Goal: Information Seeking & Learning: Learn about a topic

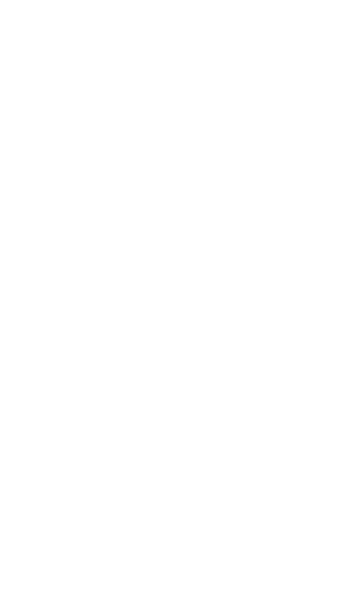
scroll to position [2247, 0]
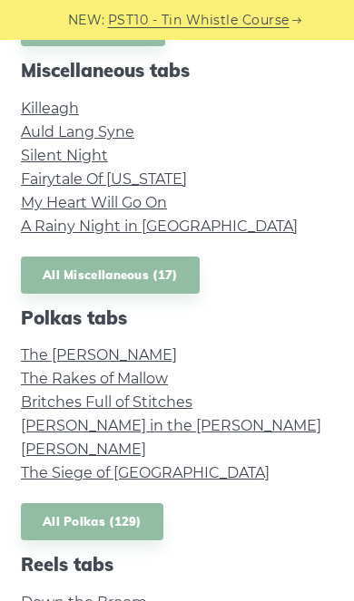
click at [131, 207] on link "My Heart Will Go On" at bounding box center [94, 202] width 146 height 17
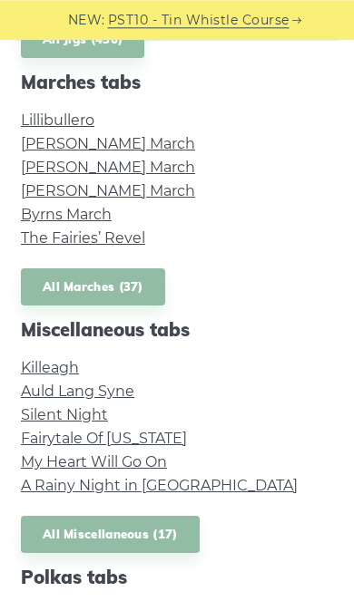
scroll to position [1986, 0]
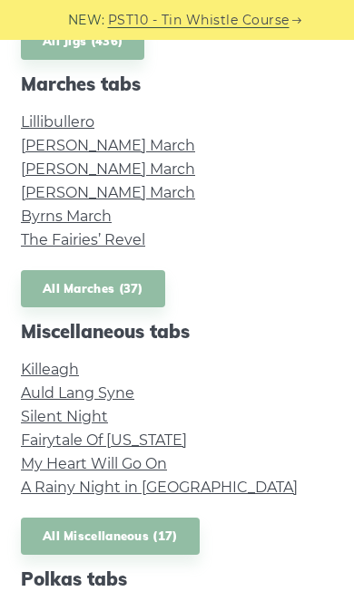
click at [64, 361] on link "Killeagh" at bounding box center [50, 369] width 58 height 17
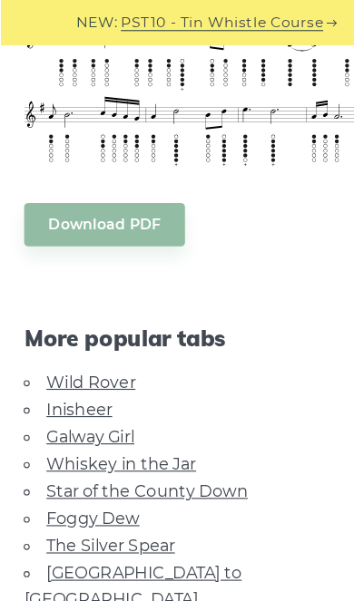
scroll to position [537, 0]
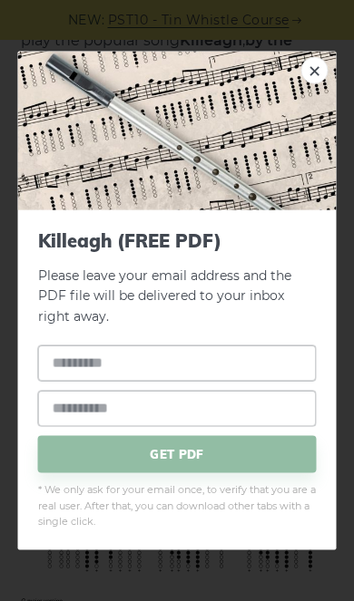
click at [314, 70] on link "×" at bounding box center [314, 69] width 27 height 27
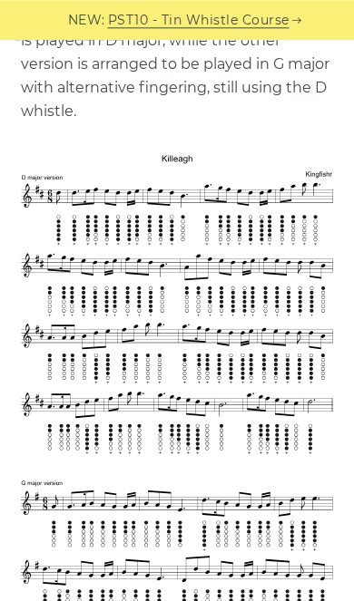
scroll to position [442, 0]
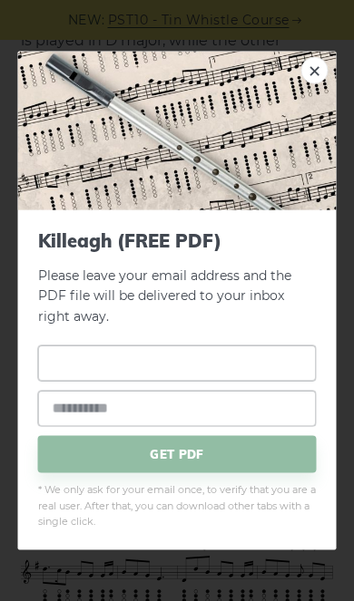
click at [217, 381] on input "text" at bounding box center [177, 363] width 278 height 36
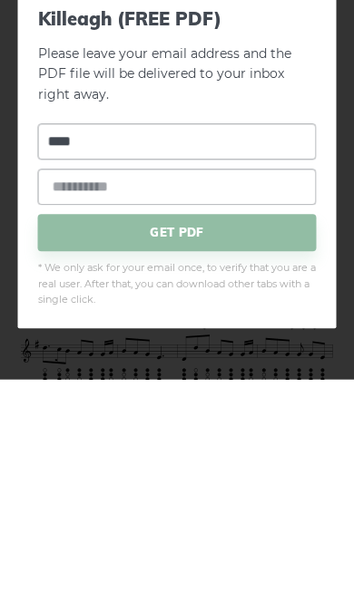
type input "****"
click at [197, 390] on input "email" at bounding box center [177, 408] width 278 height 36
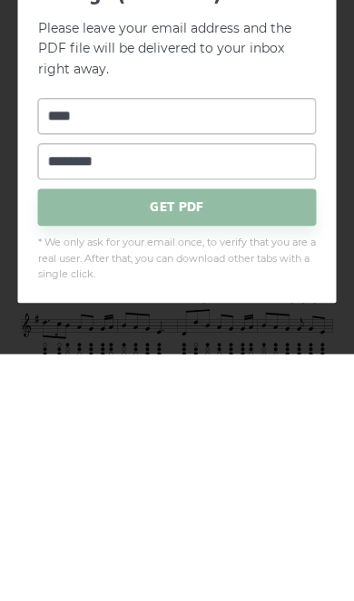
type input "********"
click at [265, 364] on div "× Killeagh (FREE PDF) Please leave your email address and the PDF file will be …" at bounding box center [177, 300] width 354 height 601
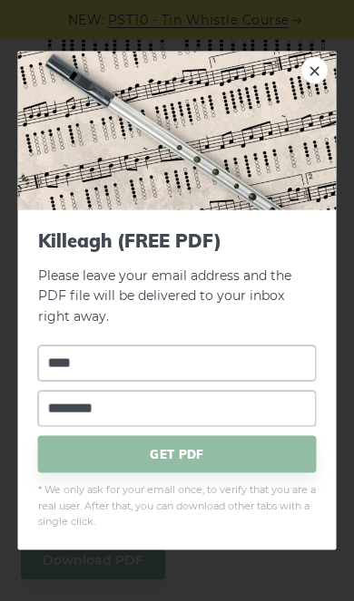
click at [219, 600] on div "× Killeagh (FREE PDF) Please leave your email address and the PDF file will be …" at bounding box center [177, 300] width 354 height 601
click at [307, 83] on link "×" at bounding box center [314, 69] width 27 height 27
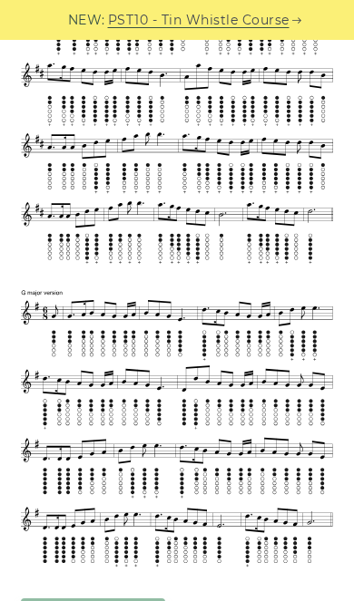
scroll to position [632, 0]
